Goal: Task Accomplishment & Management: Manage account settings

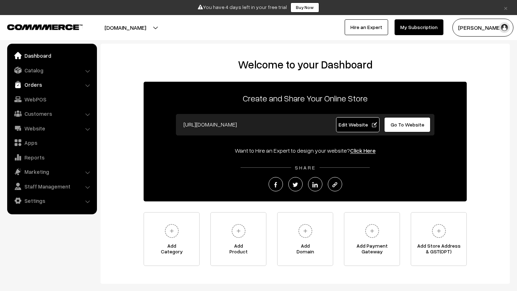
click at [38, 90] on link "Orders" at bounding box center [51, 84] width 85 height 13
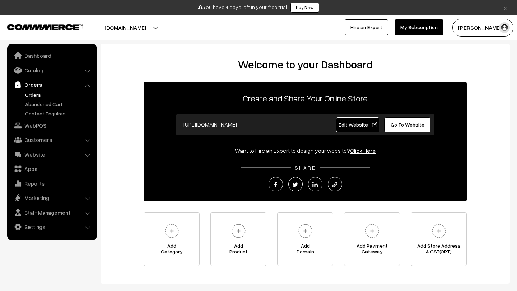
click at [38, 94] on link "Orders" at bounding box center [58, 95] width 71 height 8
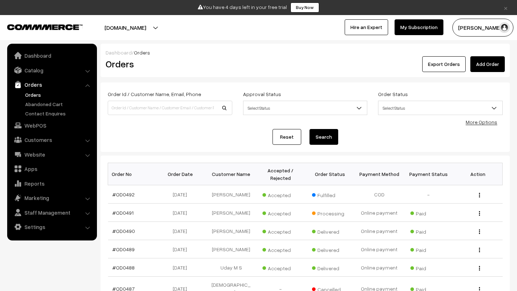
click at [485, 28] on button "Madhu K" at bounding box center [482, 28] width 61 height 18
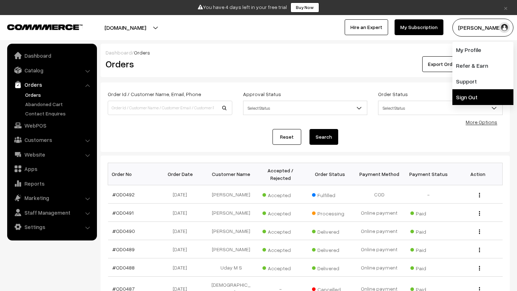
click at [472, 98] on link "Sign Out" at bounding box center [482, 97] width 61 height 16
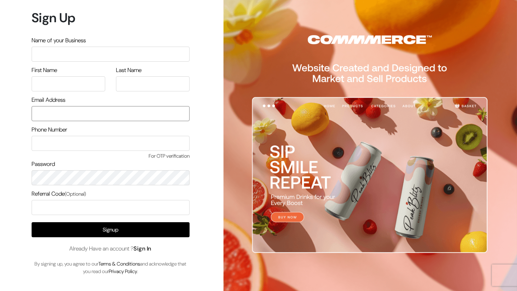
type input "[EMAIL_ADDRESS][DOMAIN_NAME]"
click at [150, 249] on link "Sign In" at bounding box center [142, 249] width 18 height 8
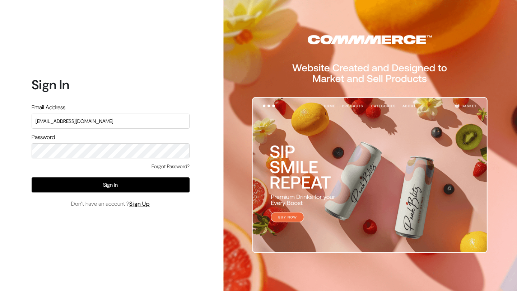
type input "lokesh@yourdesignstore.in"
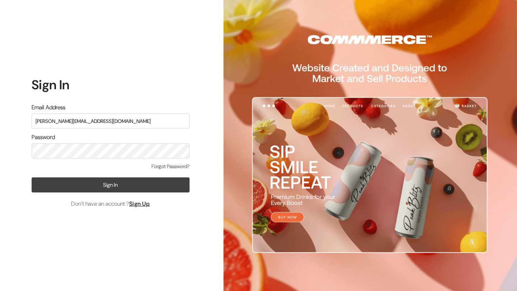
click at [106, 187] on button "Sign In" at bounding box center [111, 185] width 158 height 15
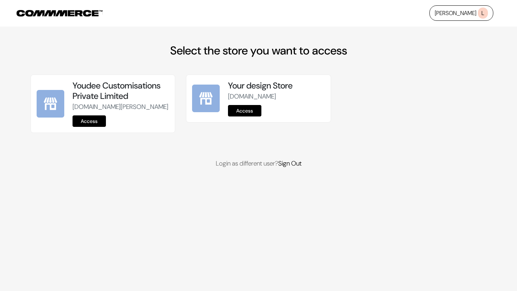
click at [90, 127] on link "Access" at bounding box center [88, 121] width 33 height 11
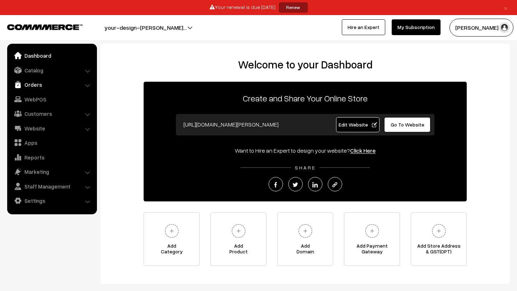
click at [46, 80] on link "Orders" at bounding box center [51, 84] width 85 height 13
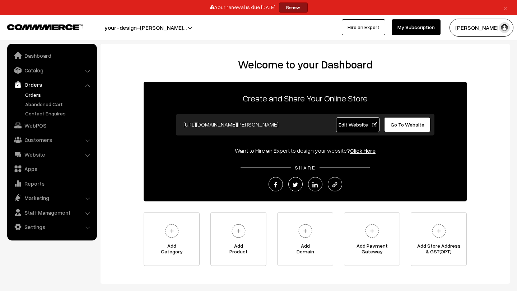
click at [42, 93] on link "Orders" at bounding box center [58, 95] width 71 height 8
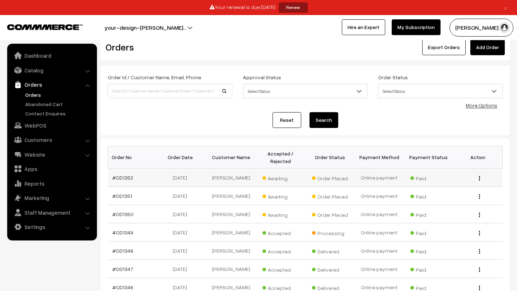
scroll to position [18, 0]
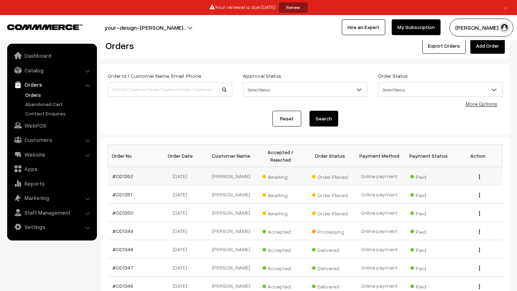
click at [276, 178] on span "Awaiting" at bounding box center [280, 175] width 36 height 9
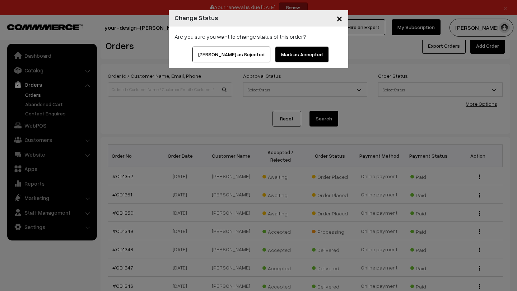
click at [295, 48] on button "Mark as Accepted" at bounding box center [301, 55] width 53 height 16
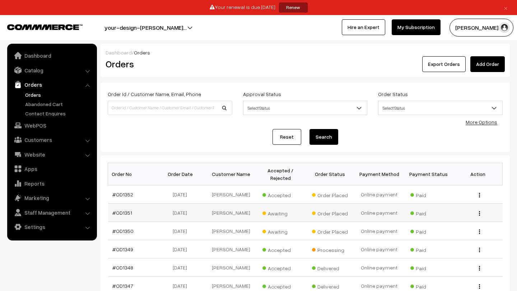
drag, startPoint x: 0, startPoint y: 0, endPoint x: 279, endPoint y: 215, distance: 352.5
click at [279, 215] on span "Awaiting" at bounding box center [280, 212] width 36 height 9
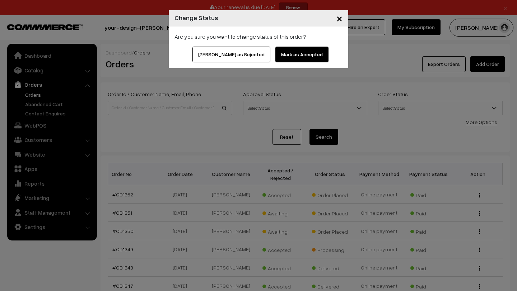
click at [291, 53] on button "Mark as Accepted" at bounding box center [301, 55] width 53 height 16
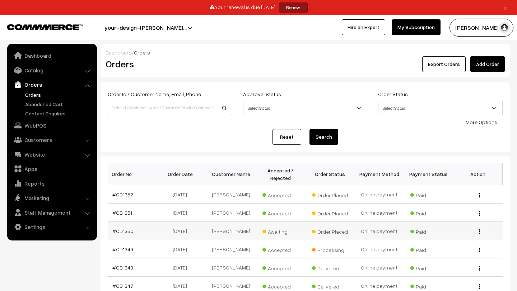
scroll to position [18, 0]
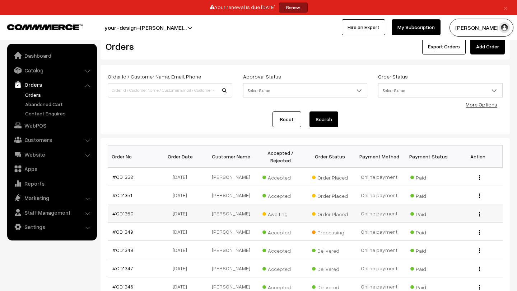
click at [275, 212] on span "Awaiting" at bounding box center [280, 213] width 36 height 9
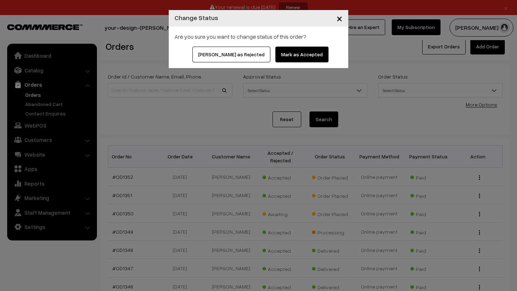
click at [285, 47] on button "Mark as Accepted" at bounding box center [301, 55] width 53 height 16
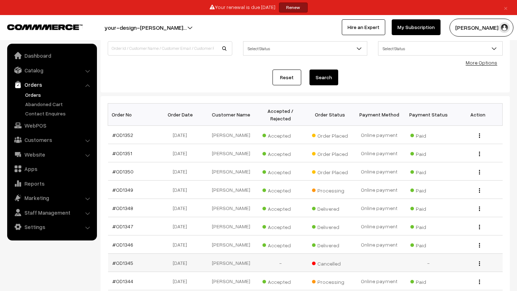
scroll to position [56, 0]
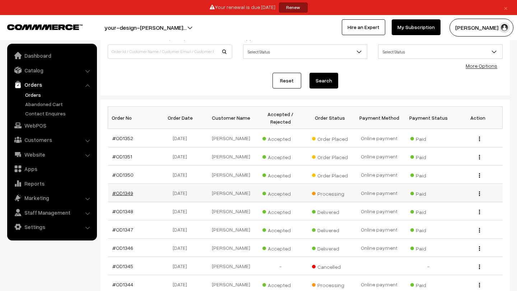
click at [123, 192] on link "#OD1349" at bounding box center [122, 193] width 21 height 6
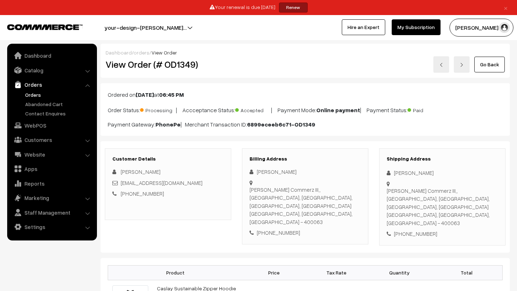
scroll to position [102, 0]
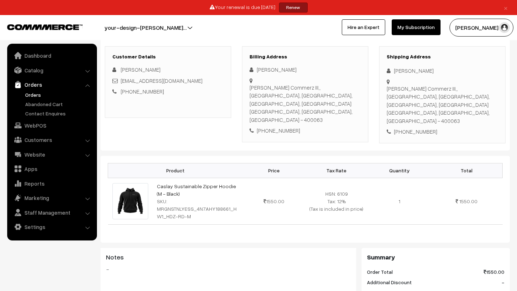
click at [35, 96] on link "Orders" at bounding box center [58, 95] width 71 height 8
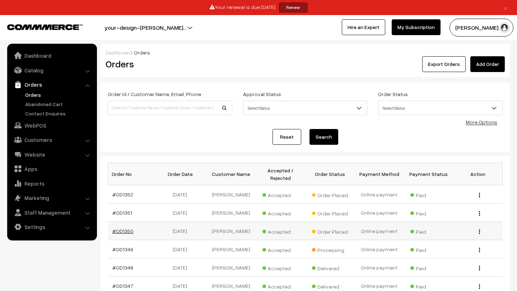
click at [127, 231] on link "#OD1350" at bounding box center [122, 231] width 21 height 6
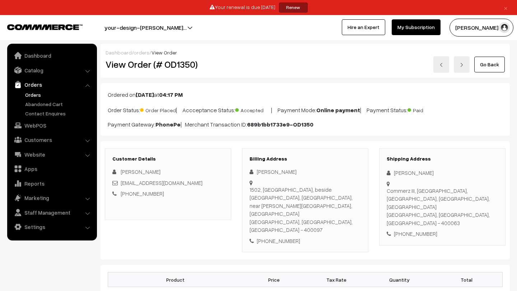
scroll to position [132, 0]
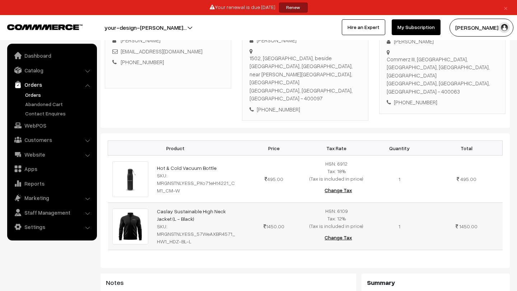
drag, startPoint x: 156, startPoint y: 192, endPoint x: 178, endPoint y: 200, distance: 23.3
click at [178, 203] on td "Caslay Sustainable High Neck Jacket (L - Black) SKU: MRGNSTNLYESS_57WeAXBR4571_…" at bounding box center [197, 226] width 90 height 47
copy link "Caslay Sustainable High Neck Jacket (L - Black)"
click at [33, 93] on link "Orders" at bounding box center [58, 95] width 71 height 8
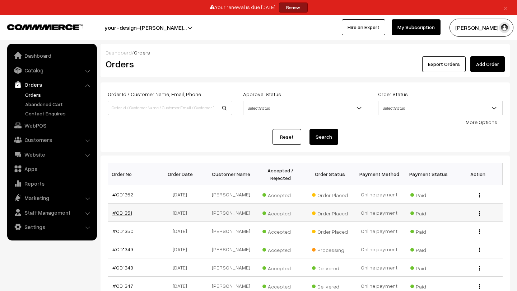
click at [125, 213] on link "#OD1351" at bounding box center [122, 213] width 20 height 6
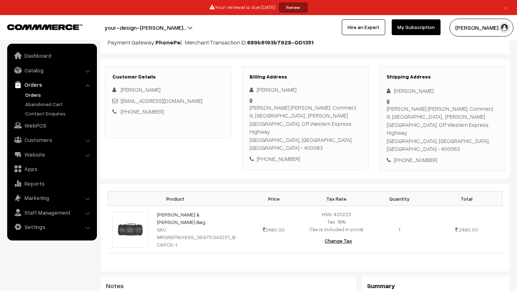
scroll to position [101, 0]
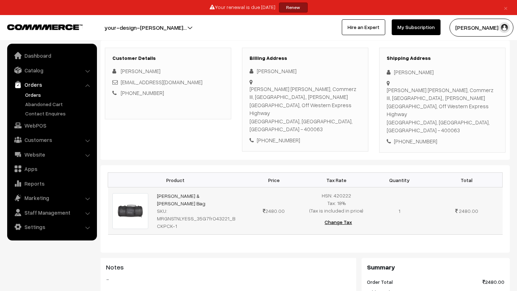
drag, startPoint x: 153, startPoint y: 179, endPoint x: 227, endPoint y: 187, distance: 74.2
click at [227, 188] on td "[PERSON_NAME] & [PERSON_NAME] Bag SKU: MRGNSTNLYESS_35G7frO43221_BCKPCK-1" at bounding box center [197, 211] width 90 height 47
copy link "[PERSON_NAME] & [PERSON_NAME] Bag"
click at [31, 93] on link "Orders" at bounding box center [58, 95] width 71 height 8
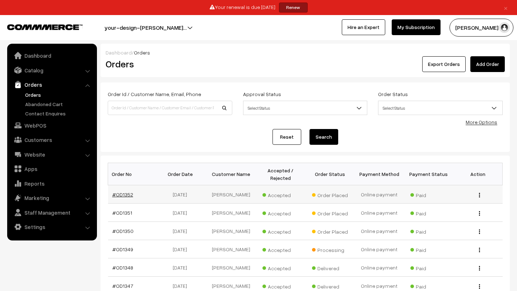
click at [125, 194] on link "#OD1352" at bounding box center [122, 195] width 21 height 6
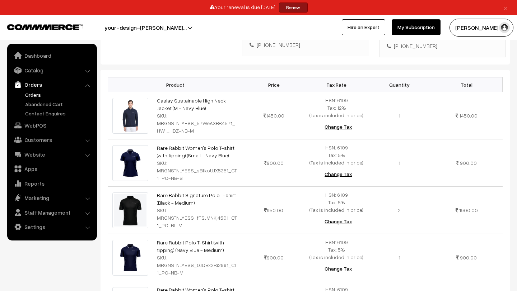
scroll to position [153, 0]
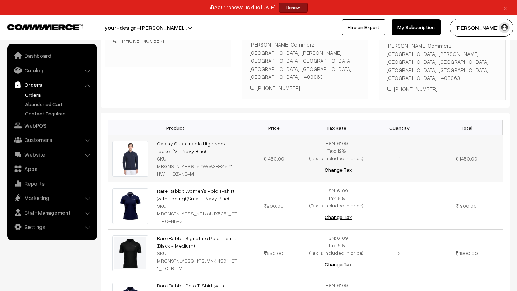
drag, startPoint x: 152, startPoint y: 126, endPoint x: 194, endPoint y: 135, distance: 43.0
click at [194, 135] on td "Caslay Sustainable High Neck Jacket (M - Navy Blue) SKU: MRGNSTNLYESS_57WeAXBR4…" at bounding box center [197, 158] width 90 height 47
copy link "Caslay Sustainable High Neck Jacket (M - Navy Blue)"
drag, startPoint x: 155, startPoint y: 171, endPoint x: 227, endPoint y: 183, distance: 73.4
click at [227, 183] on td "Rare Rabbit Women's Polo T-shirt (with tipping) (Small - Navy Blue) SKU: MRGNST…" at bounding box center [197, 206] width 90 height 47
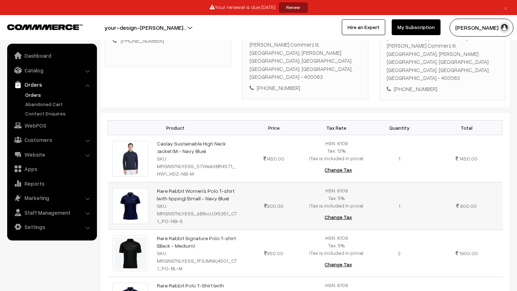
copy link "Rare Rabbit Women's Polo T-shirt (with tipping) (Small - Navy Blue)"
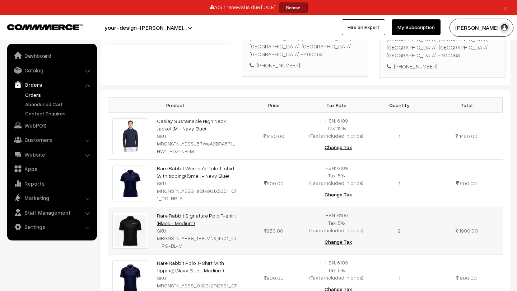
scroll to position [177, 0]
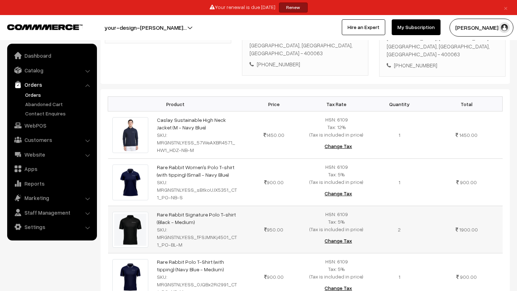
drag, startPoint x: 155, startPoint y: 196, endPoint x: 203, endPoint y: 208, distance: 49.8
click at [203, 208] on td "Rare Rabbit Signature Polo T-shirt (Black - Medium) SKU: MRGNSTNLYESS_fFSJMNKj4…" at bounding box center [197, 229] width 90 height 47
copy link "Rare Rabbit Signature Polo T-shirt (Black - Medium)"
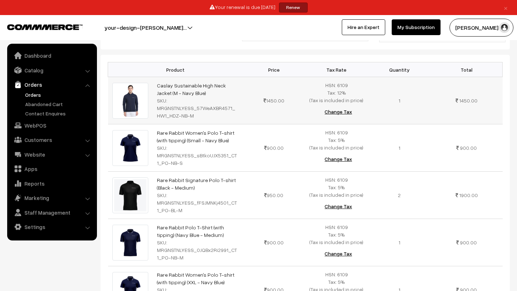
scroll to position [216, 0]
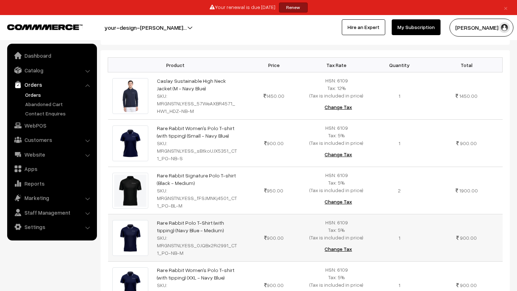
drag, startPoint x: 156, startPoint y: 203, endPoint x: 221, endPoint y: 212, distance: 66.3
click at [221, 215] on td "Rare Rabbit Polo T-Shirt (with tipping) (Navy Blue - Medium) SKU: MRGNSTNLYESS_…" at bounding box center [197, 238] width 90 height 47
copy link "Rare Rabbit Polo T-Shirt (with tipping) (Navy Blue - Medium)"
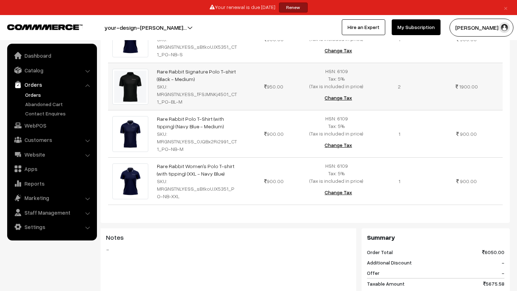
scroll to position [345, 0]
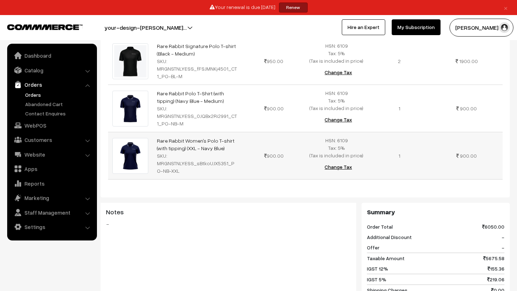
drag, startPoint x: 154, startPoint y: 121, endPoint x: 220, endPoint y: 135, distance: 67.1
click at [220, 135] on td "Rare Rabbit Women's Polo T-shirt (with tipping) (XXL - Navy Blue) SKU: MRGNSTNL…" at bounding box center [197, 155] width 90 height 47
copy link "Rare Rabbit Women's Polo T-shirt (with tipping) (XXL - Navy Blue)"
